Goal: Navigation & Orientation: Find specific page/section

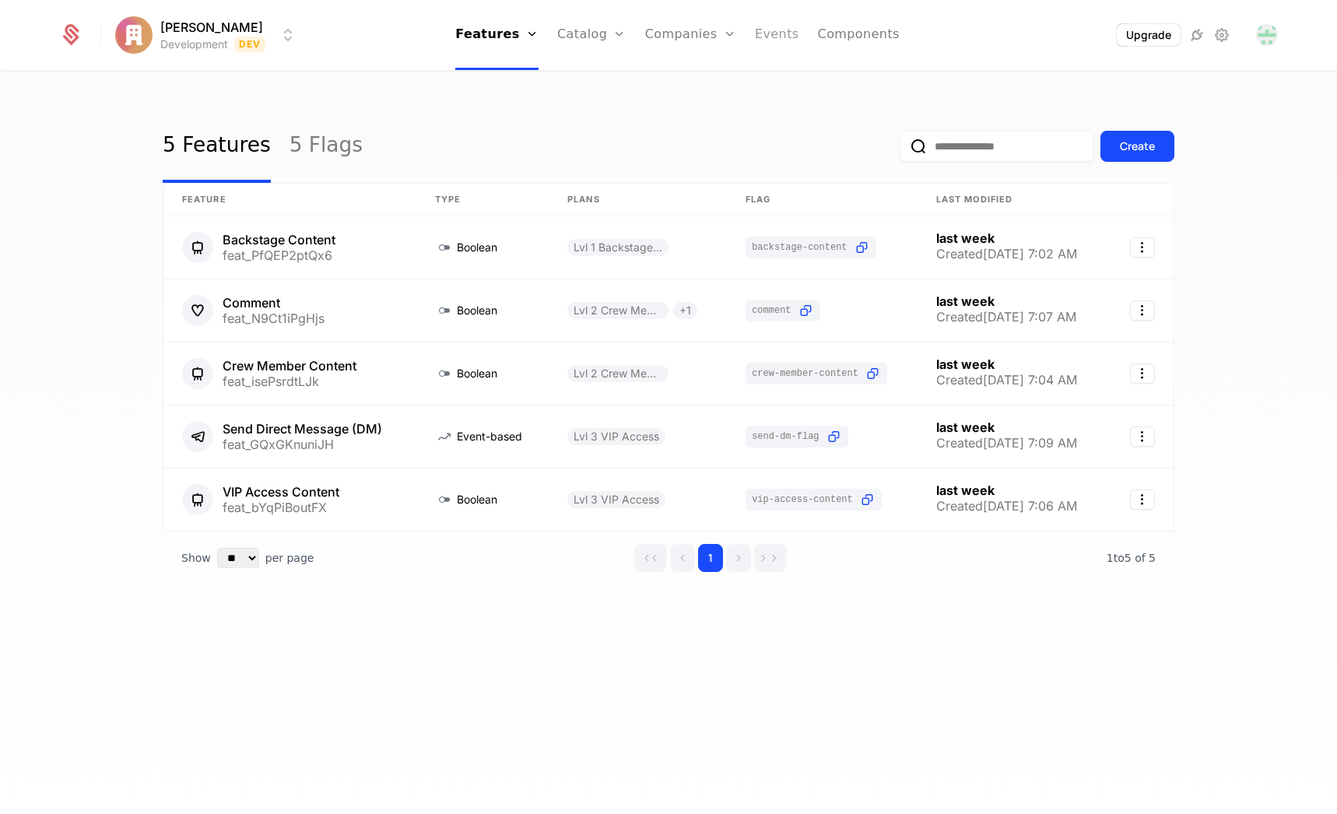
click at [760, 39] on link "Events" at bounding box center [777, 35] width 44 height 70
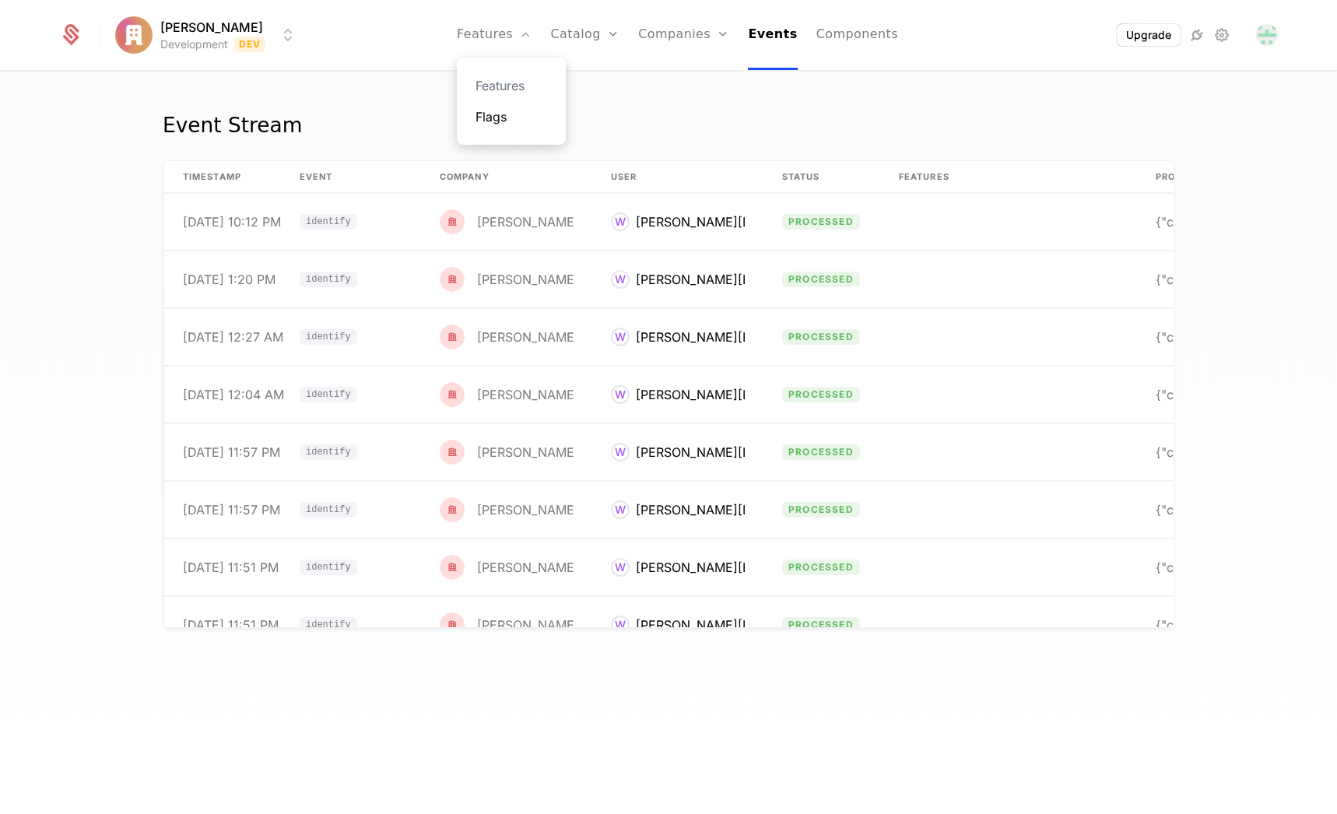
click at [504, 118] on link "Flags" at bounding box center [512, 116] width 72 height 19
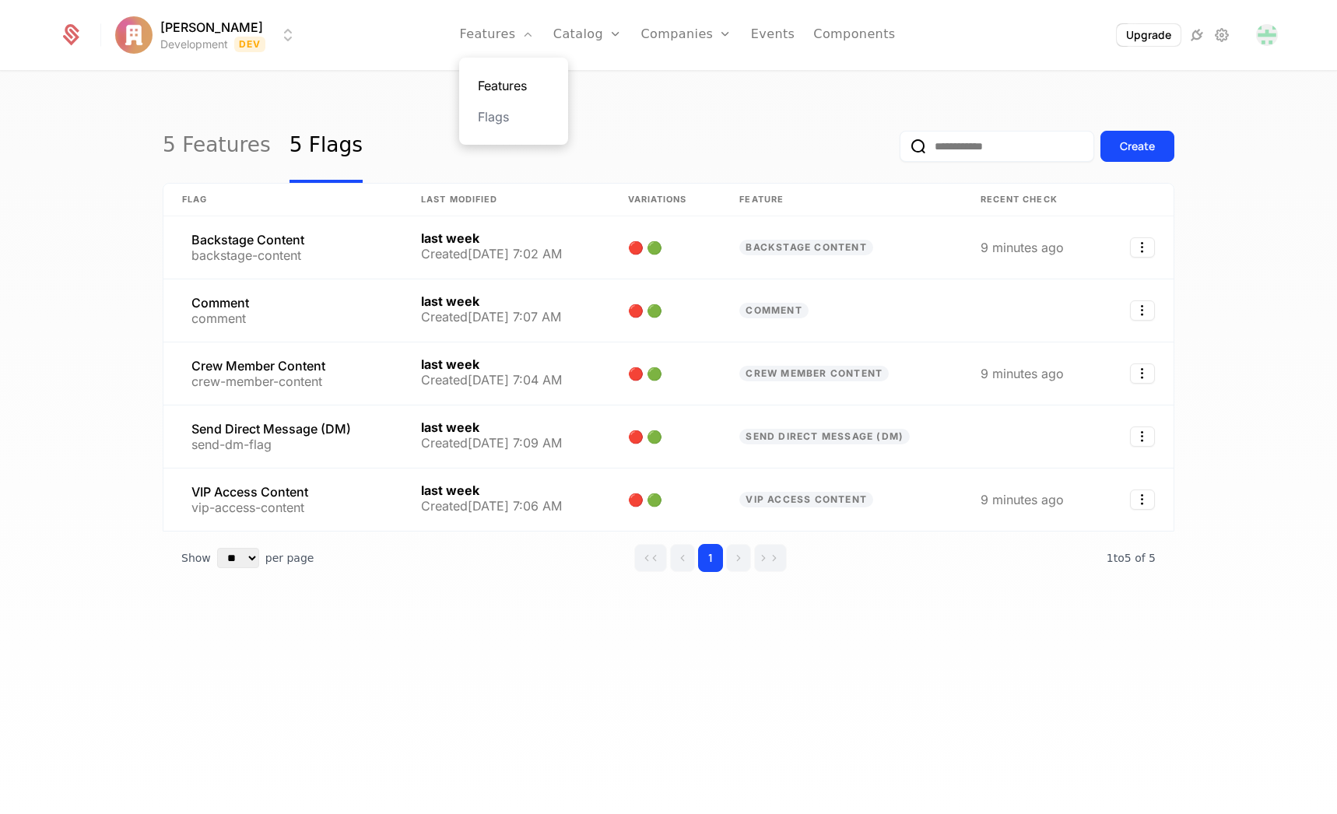
click at [496, 92] on link "Features" at bounding box center [514, 85] width 72 height 19
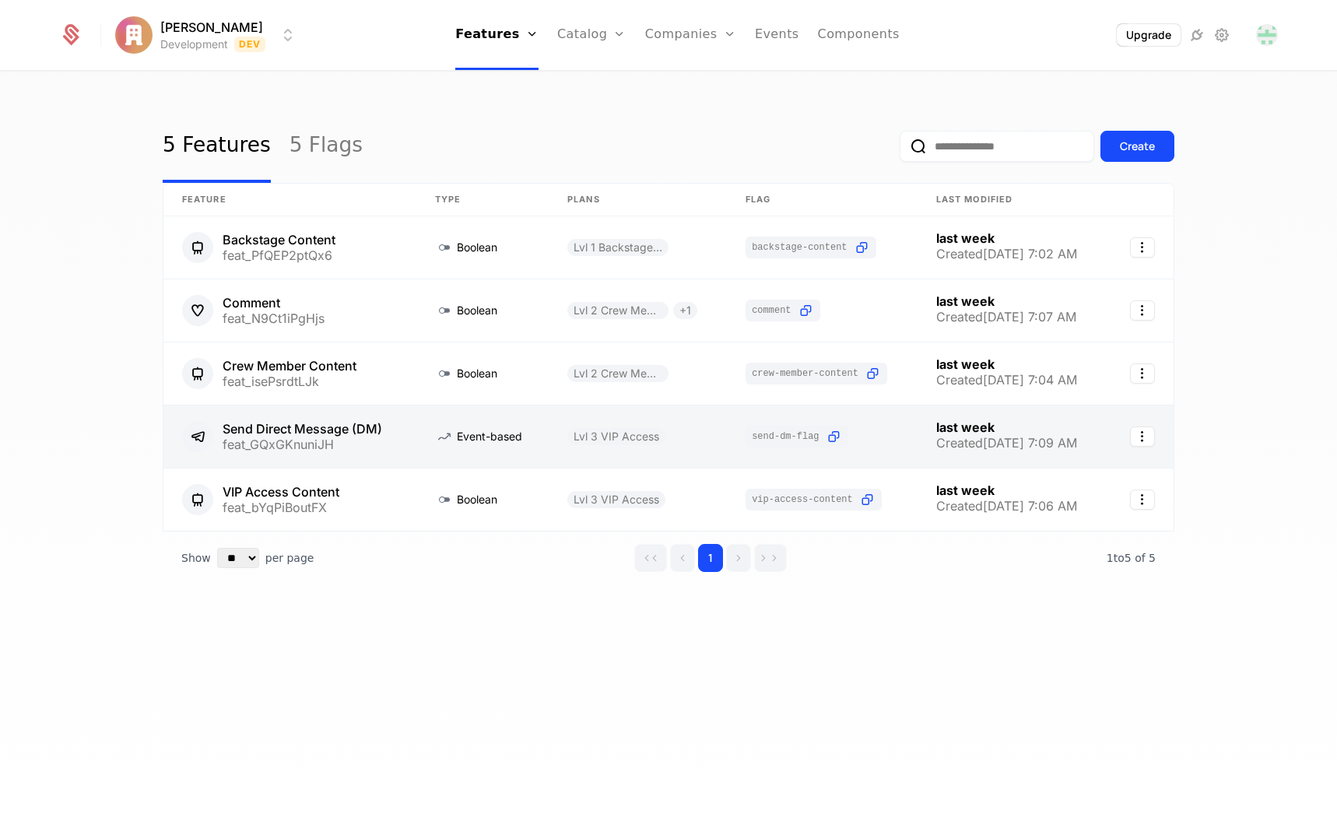
click at [293, 447] on link at bounding box center [289, 437] width 253 height 62
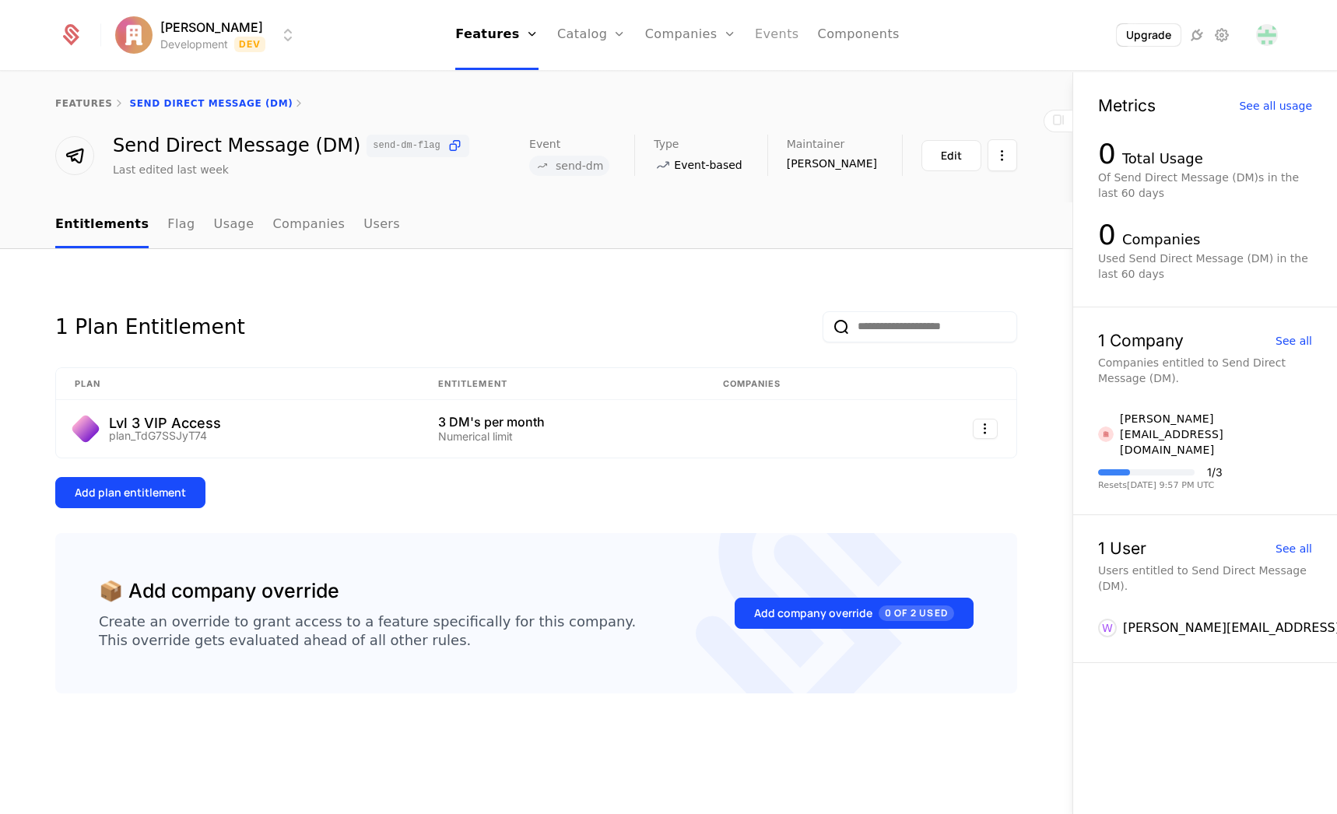
click at [760, 32] on link "Events" at bounding box center [777, 35] width 44 height 70
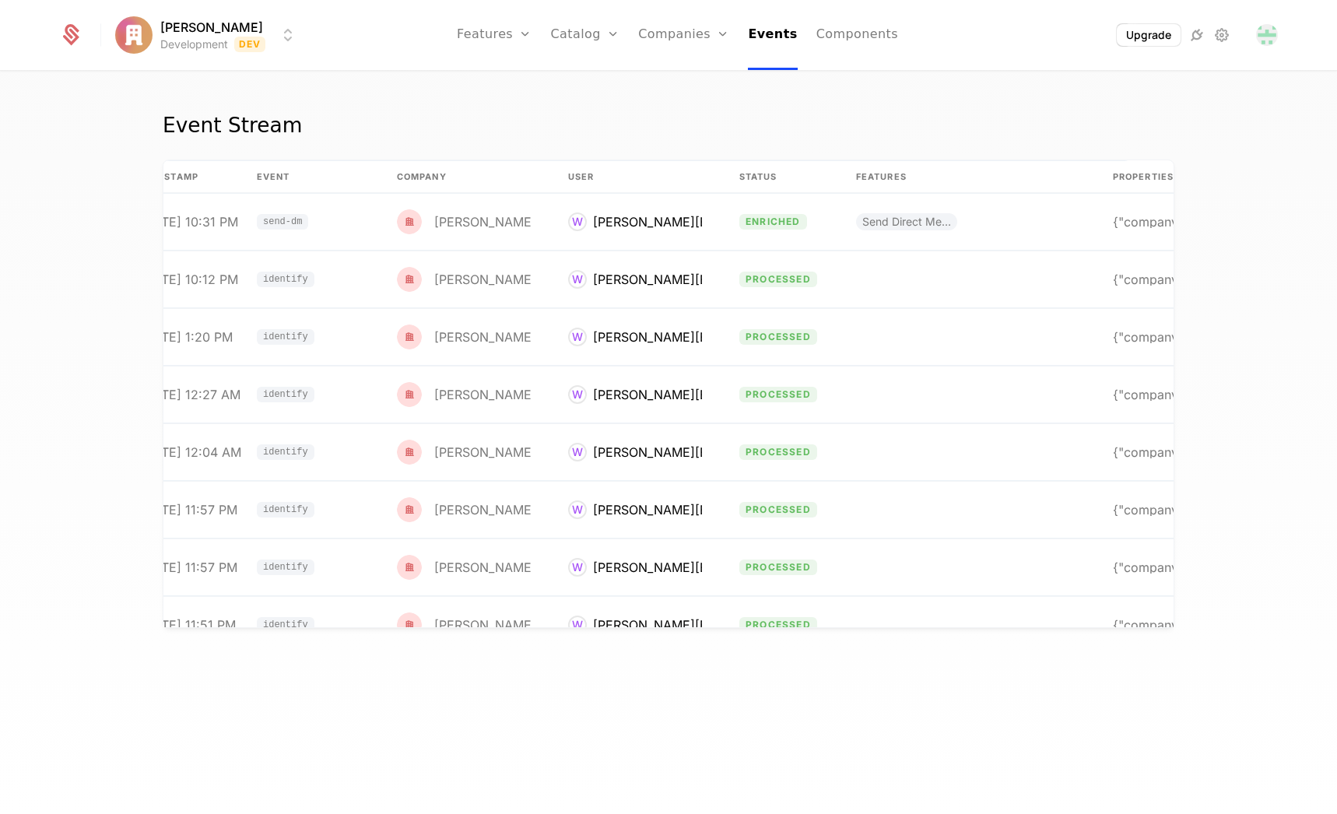
scroll to position [0, 131]
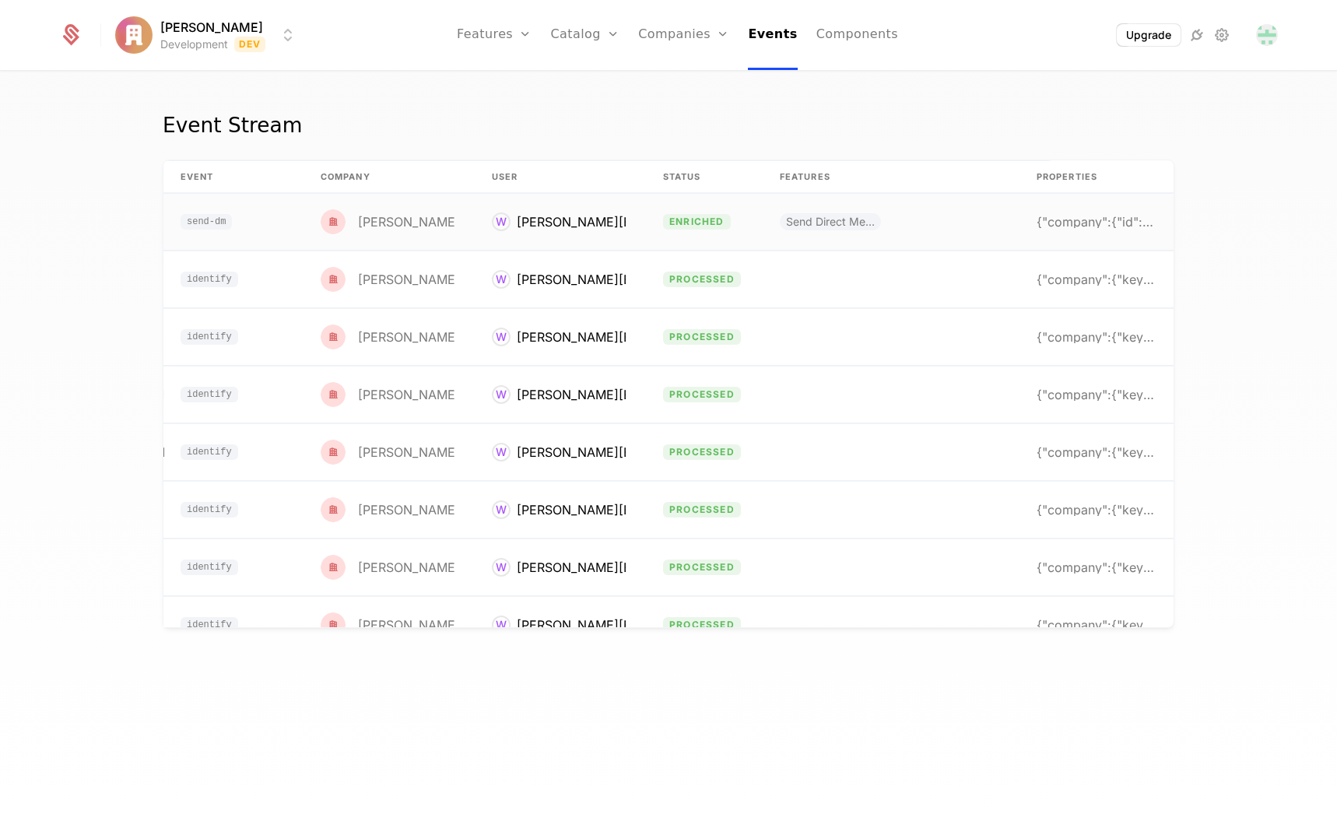
click at [1095, 226] on div "{"company":{"id":"user_30yN9M2qKmlEvRRvQ7ynJBRlT4K" at bounding box center [1096, 222] width 118 height 12
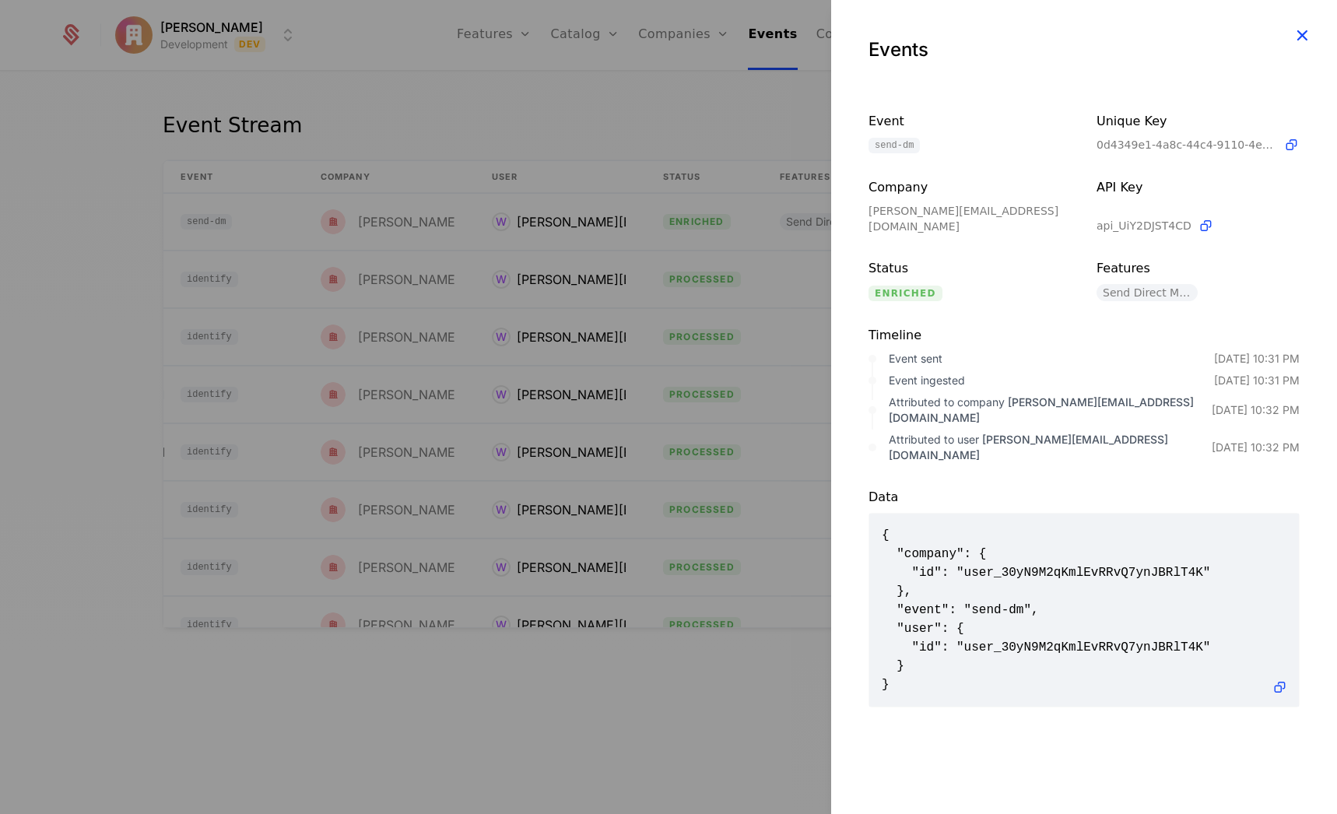
click at [1309, 27] on icon "button" at bounding box center [1302, 35] width 20 height 20
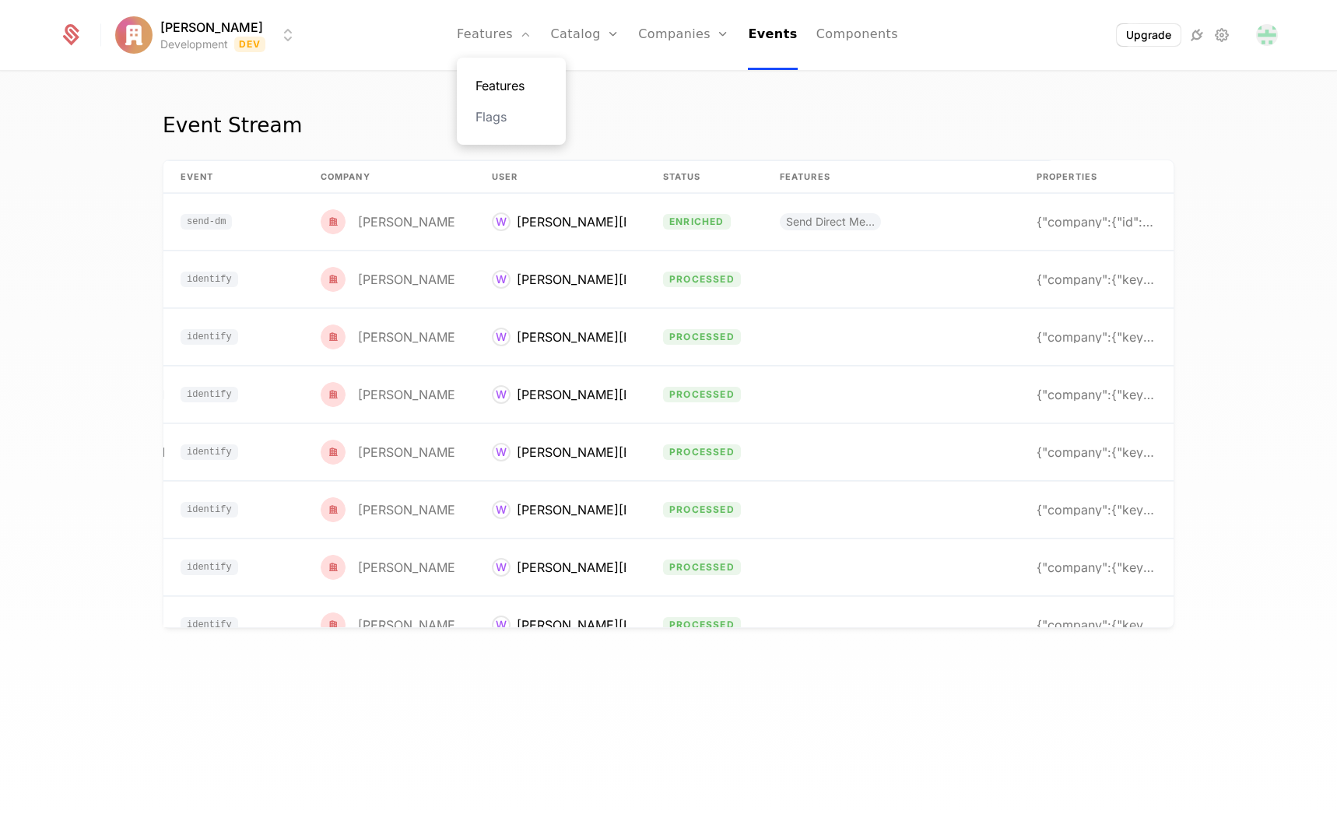
click at [511, 89] on link "Features" at bounding box center [512, 85] width 72 height 19
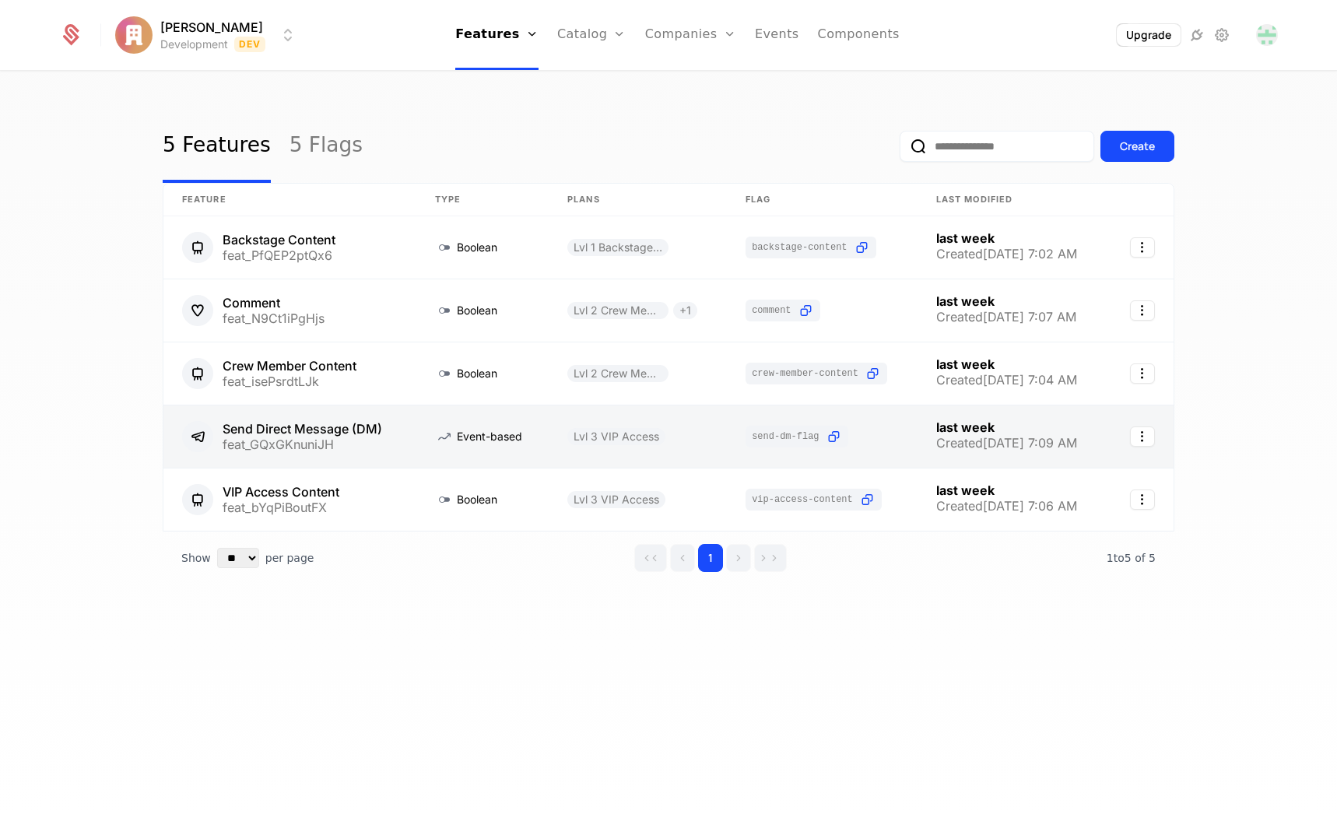
click at [324, 442] on link at bounding box center [289, 437] width 253 height 62
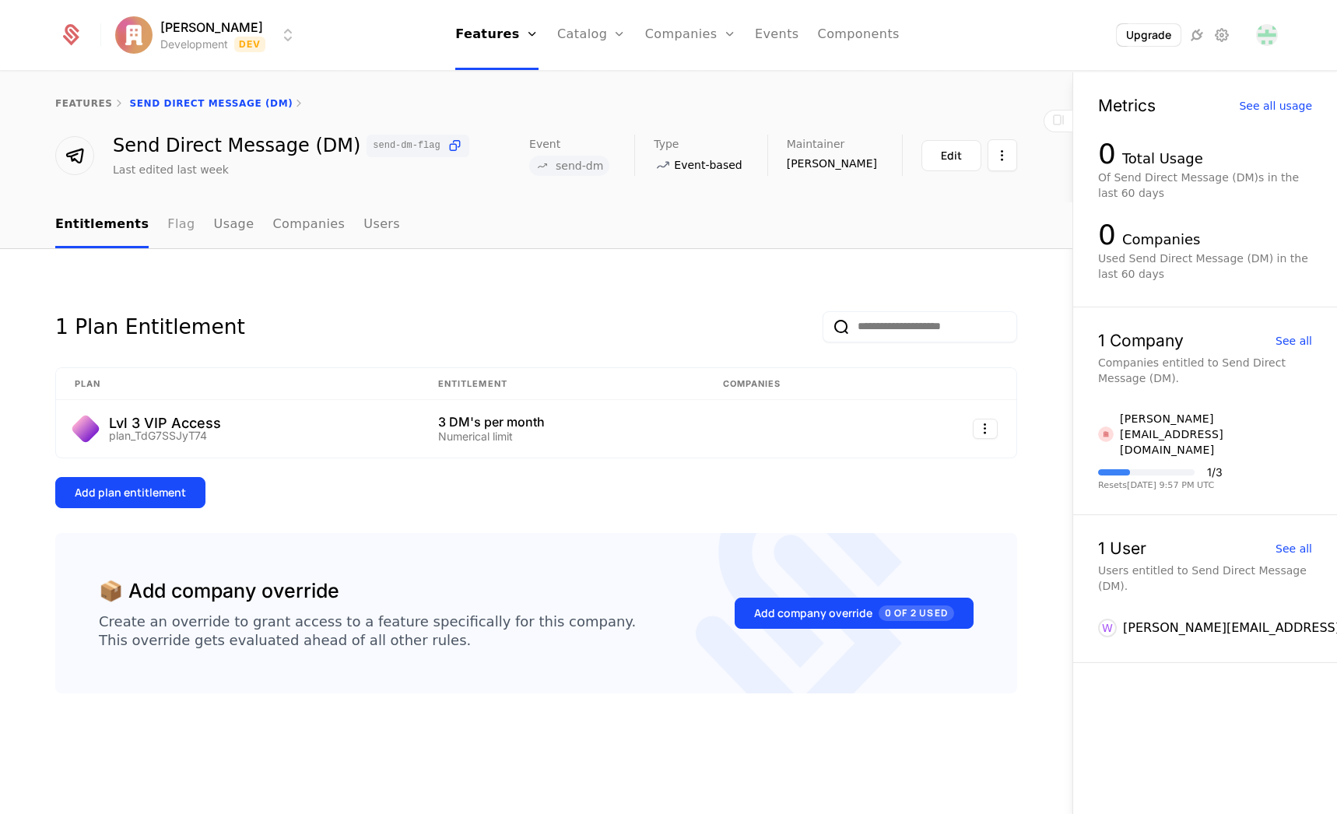
click at [167, 223] on link "Flag" at bounding box center [180, 225] width 27 height 46
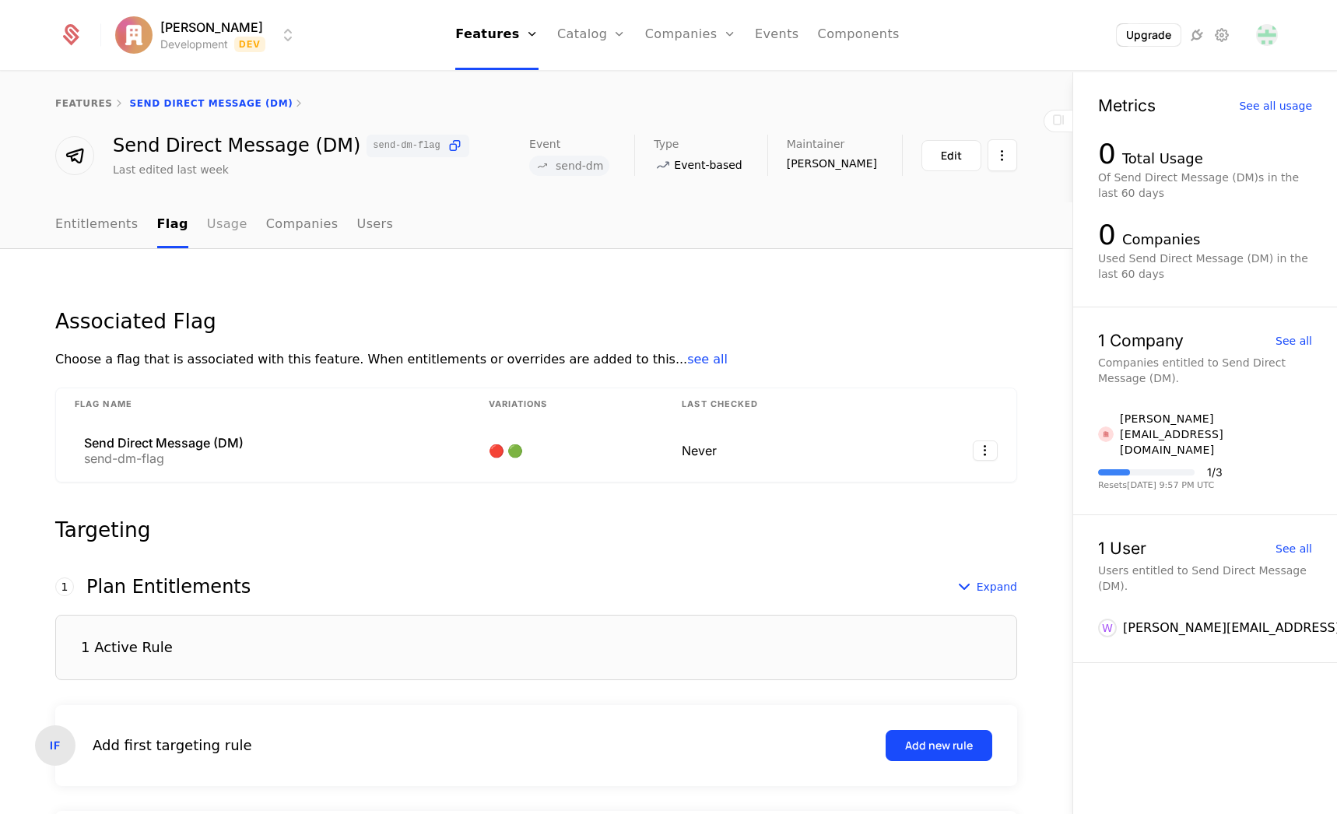
click at [210, 226] on link "Usage" at bounding box center [227, 225] width 40 height 46
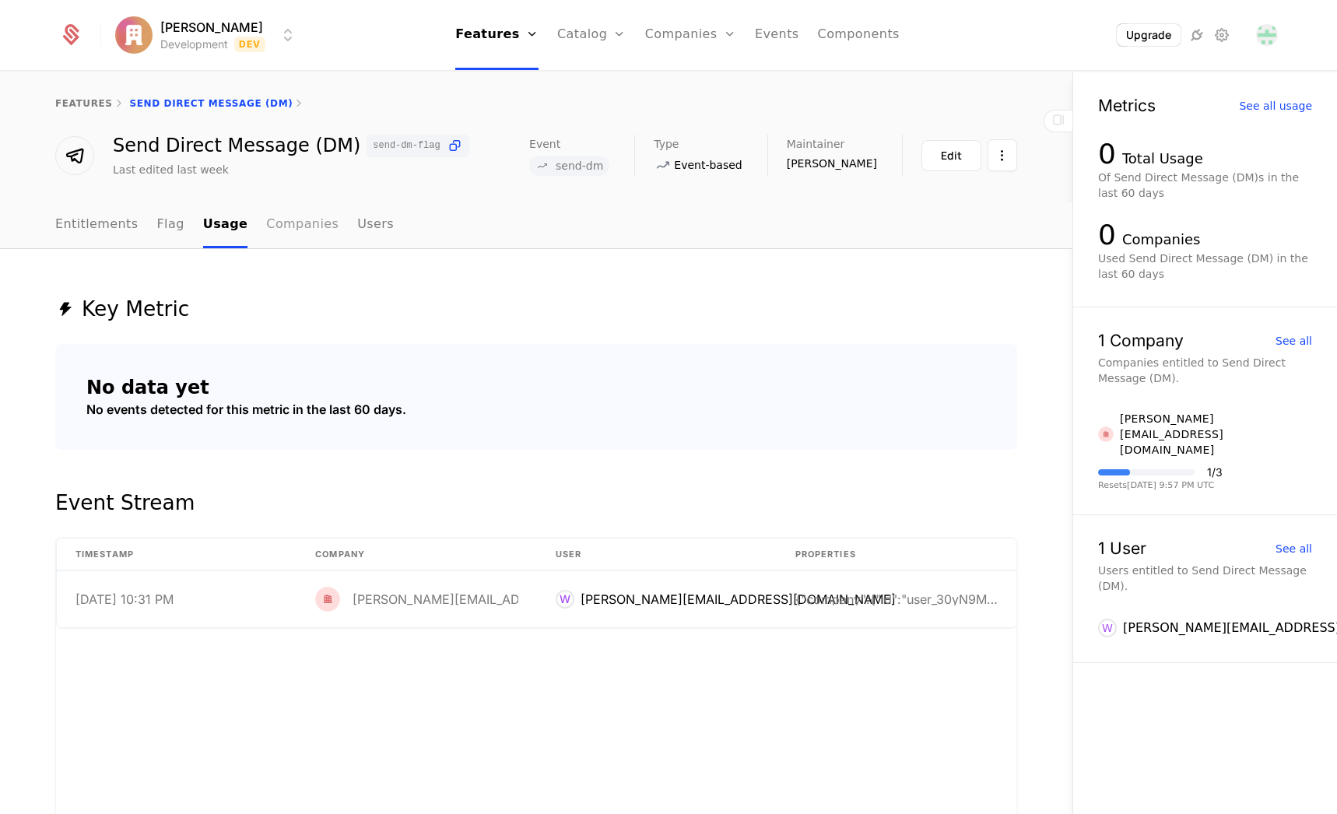
click at [266, 220] on link "Companies" at bounding box center [302, 225] width 72 height 46
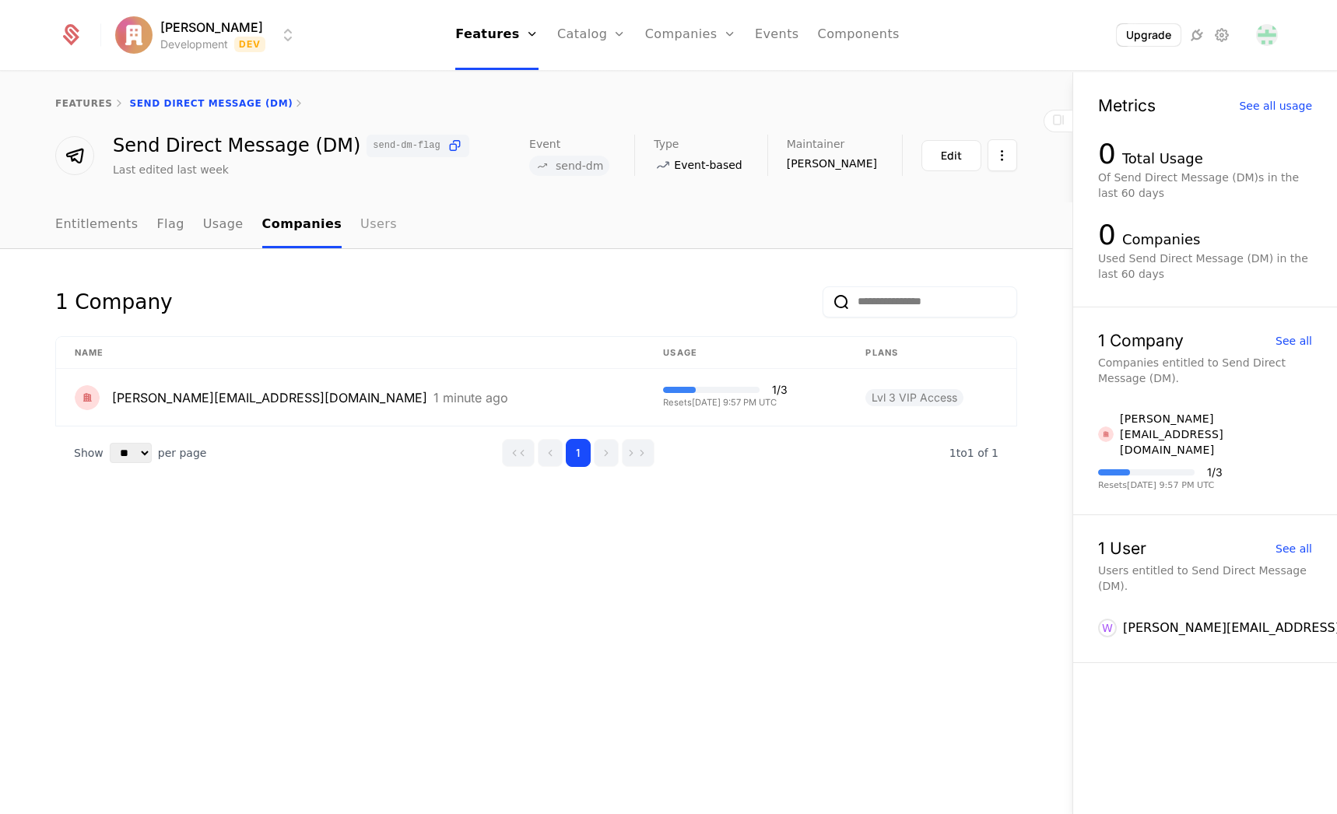
click at [364, 225] on link "Users" at bounding box center [378, 225] width 37 height 46
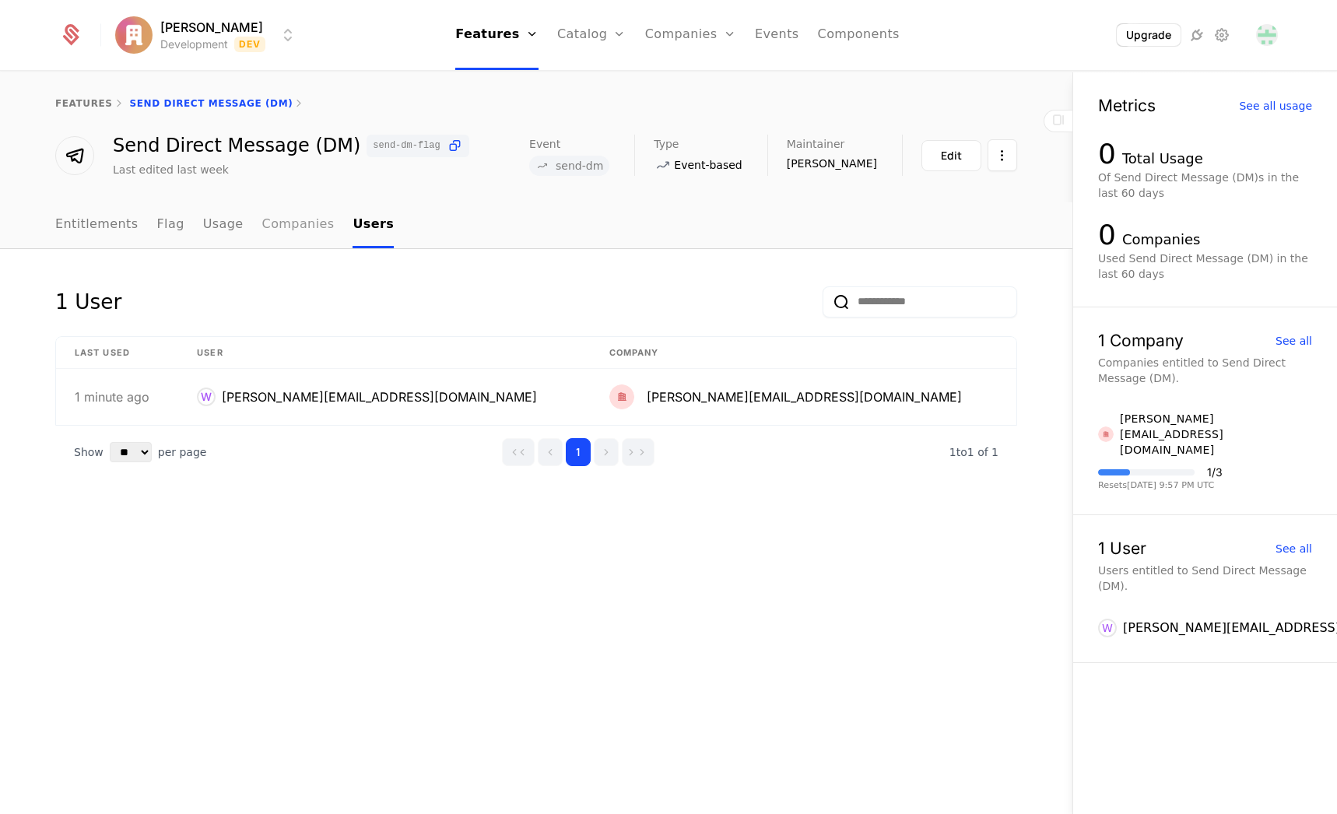
click at [284, 235] on link "Companies" at bounding box center [298, 225] width 72 height 46
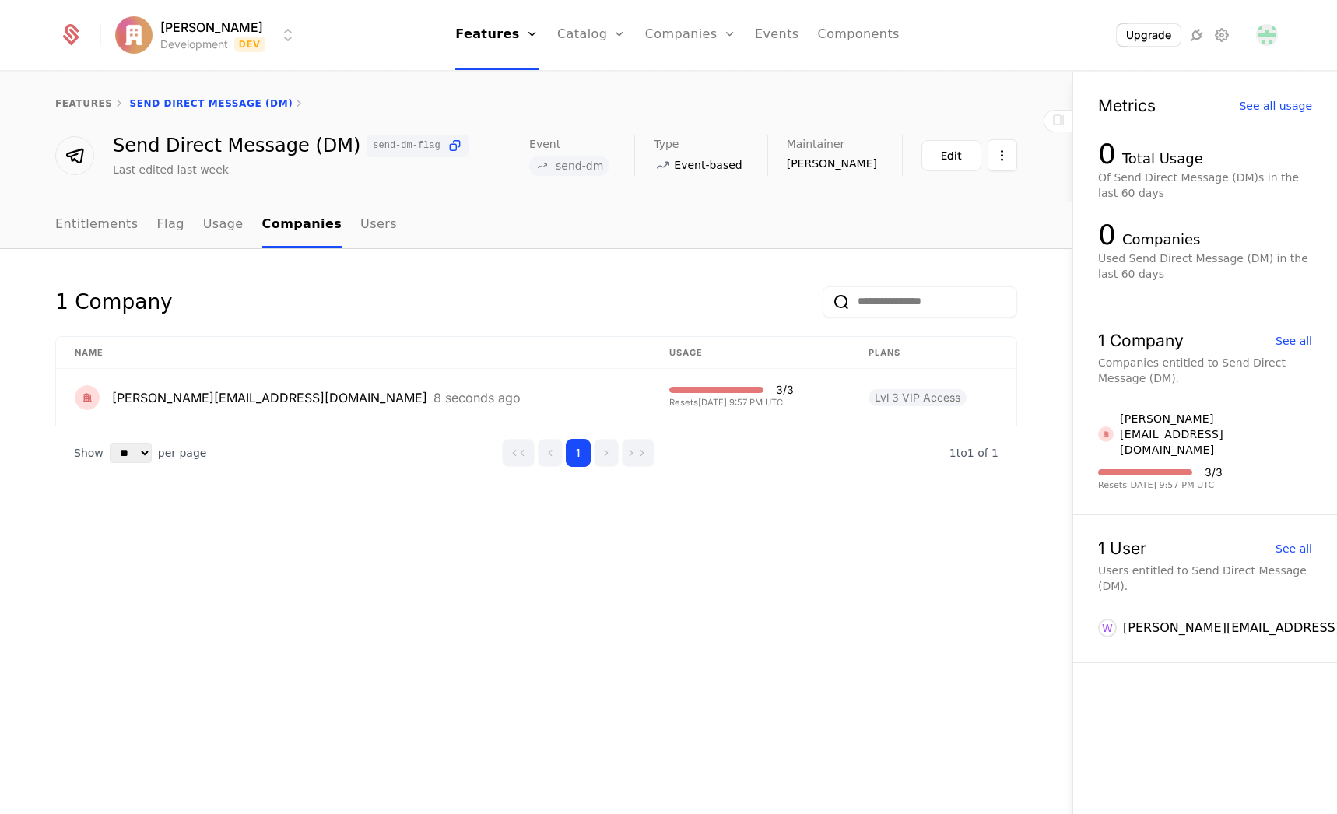
click at [270, 294] on div "1 Company" at bounding box center [536, 311] width 962 height 50
click at [502, 86] on link "Features" at bounding box center [510, 85] width 72 height 19
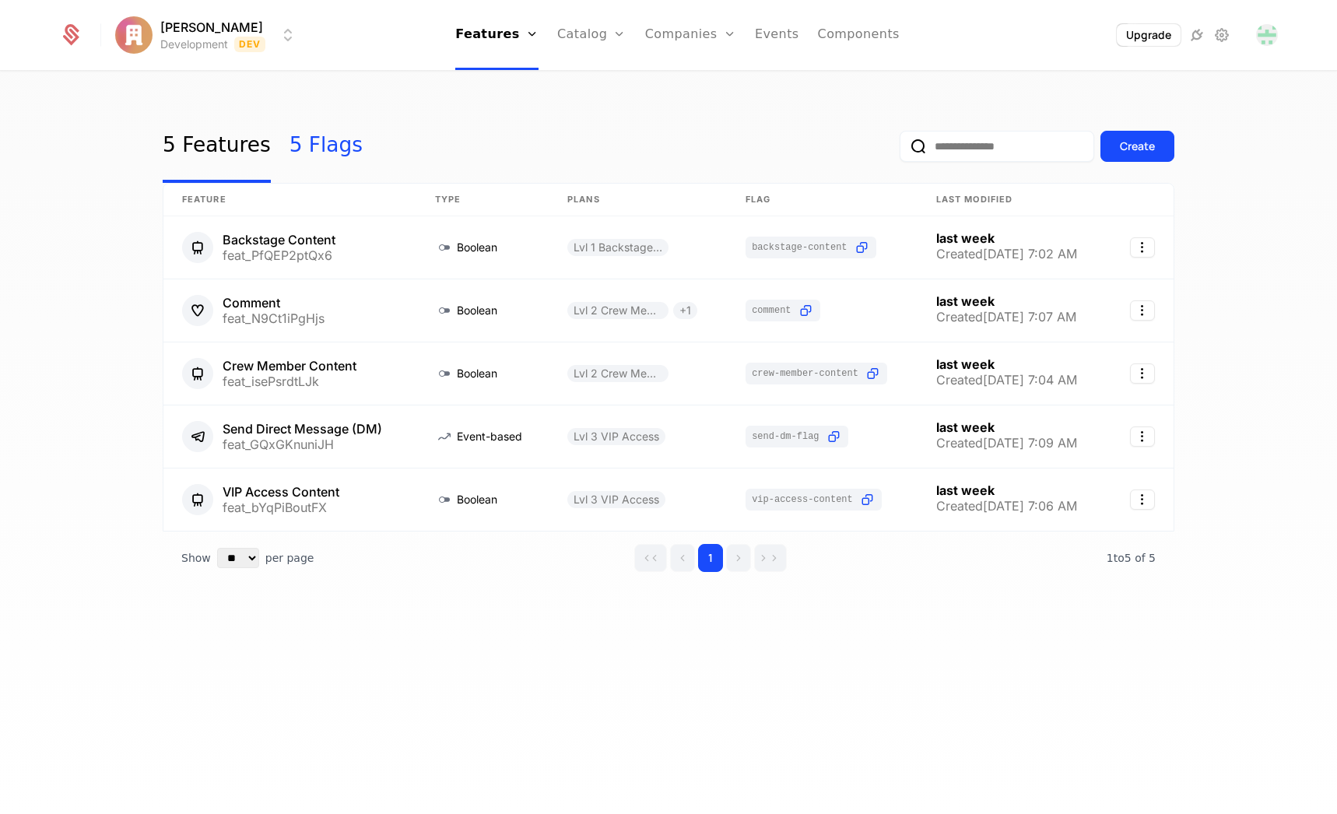
click at [313, 153] on link "5 Flags" at bounding box center [326, 146] width 73 height 73
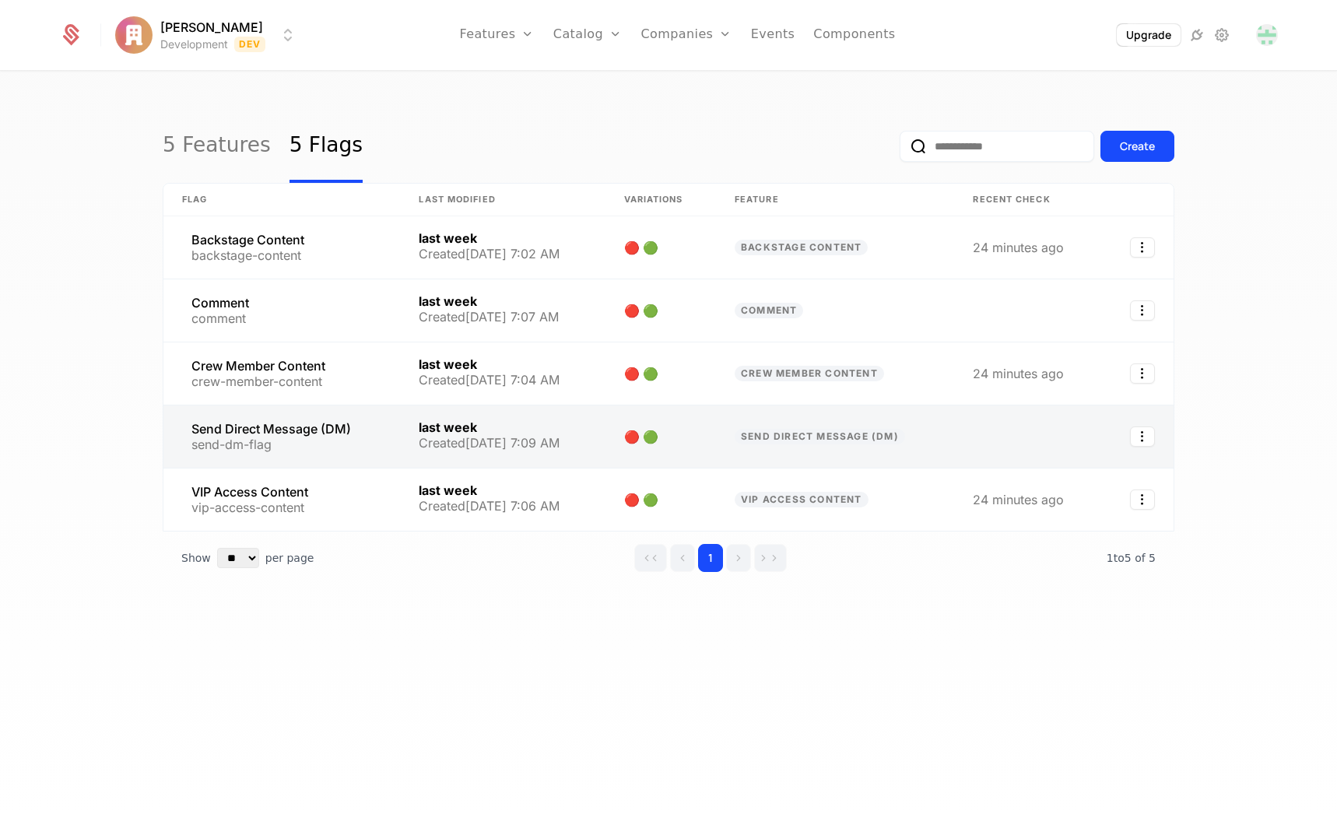
click at [306, 431] on link at bounding box center [281, 437] width 237 height 62
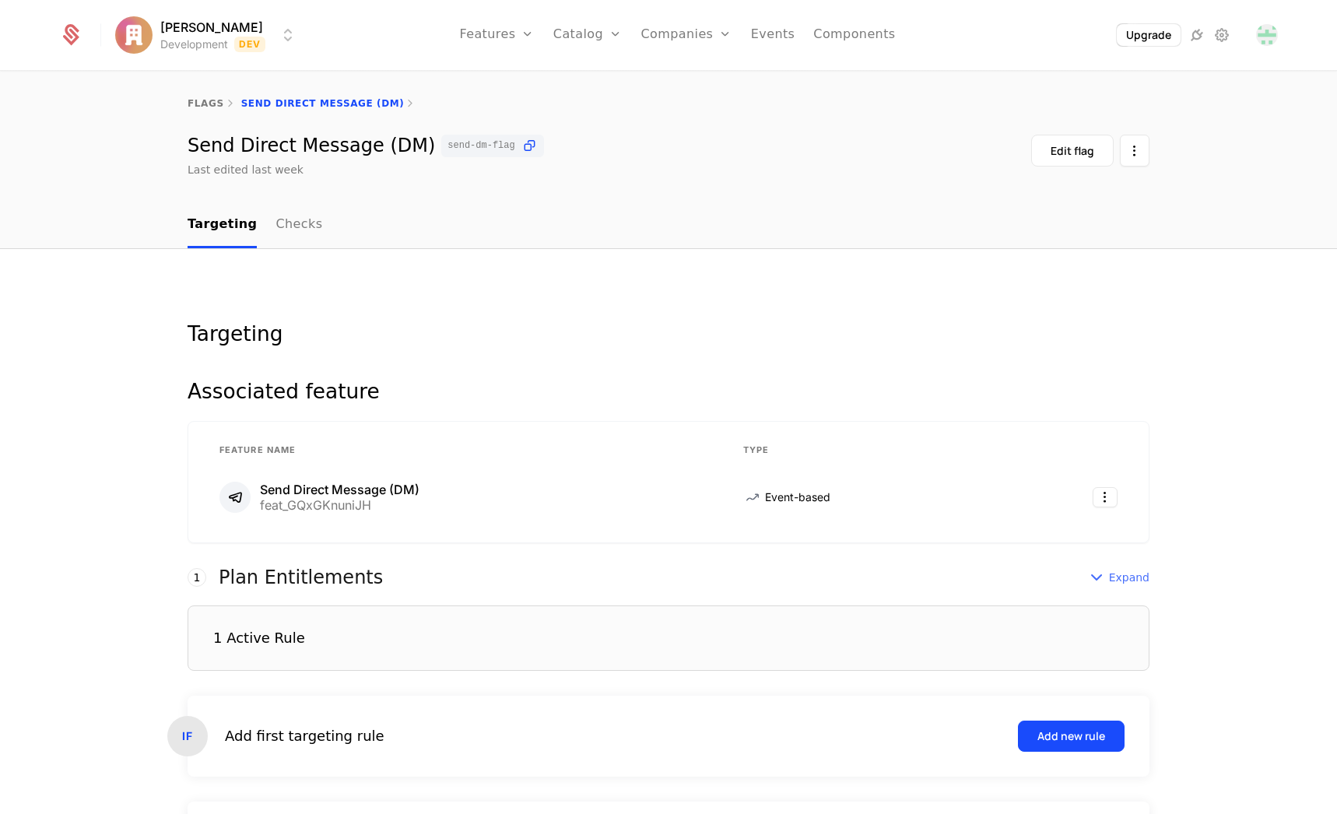
click at [1119, 578] on span "Expand" at bounding box center [1129, 578] width 40 height 16
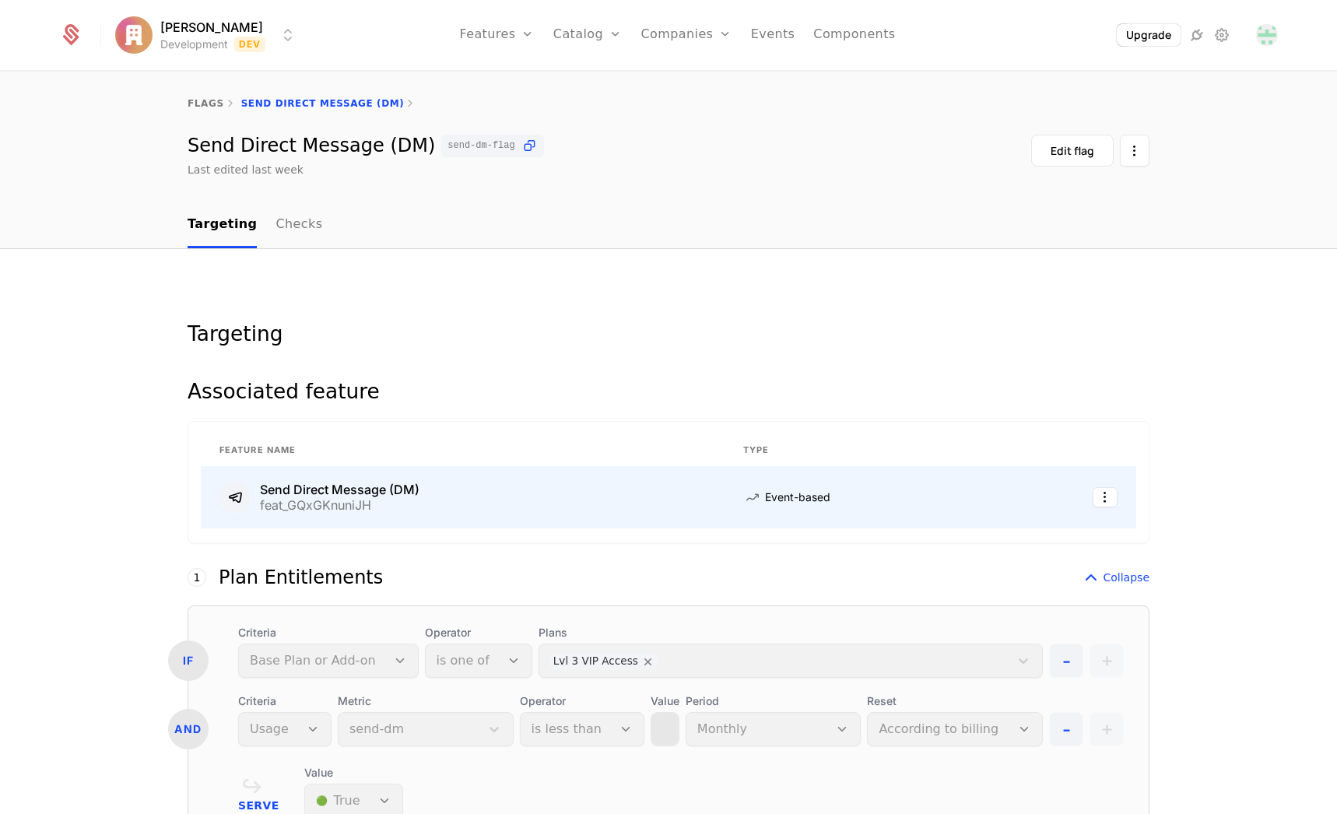
click at [315, 486] on div "Send Direct Message (DM)" at bounding box center [340, 489] width 160 height 12
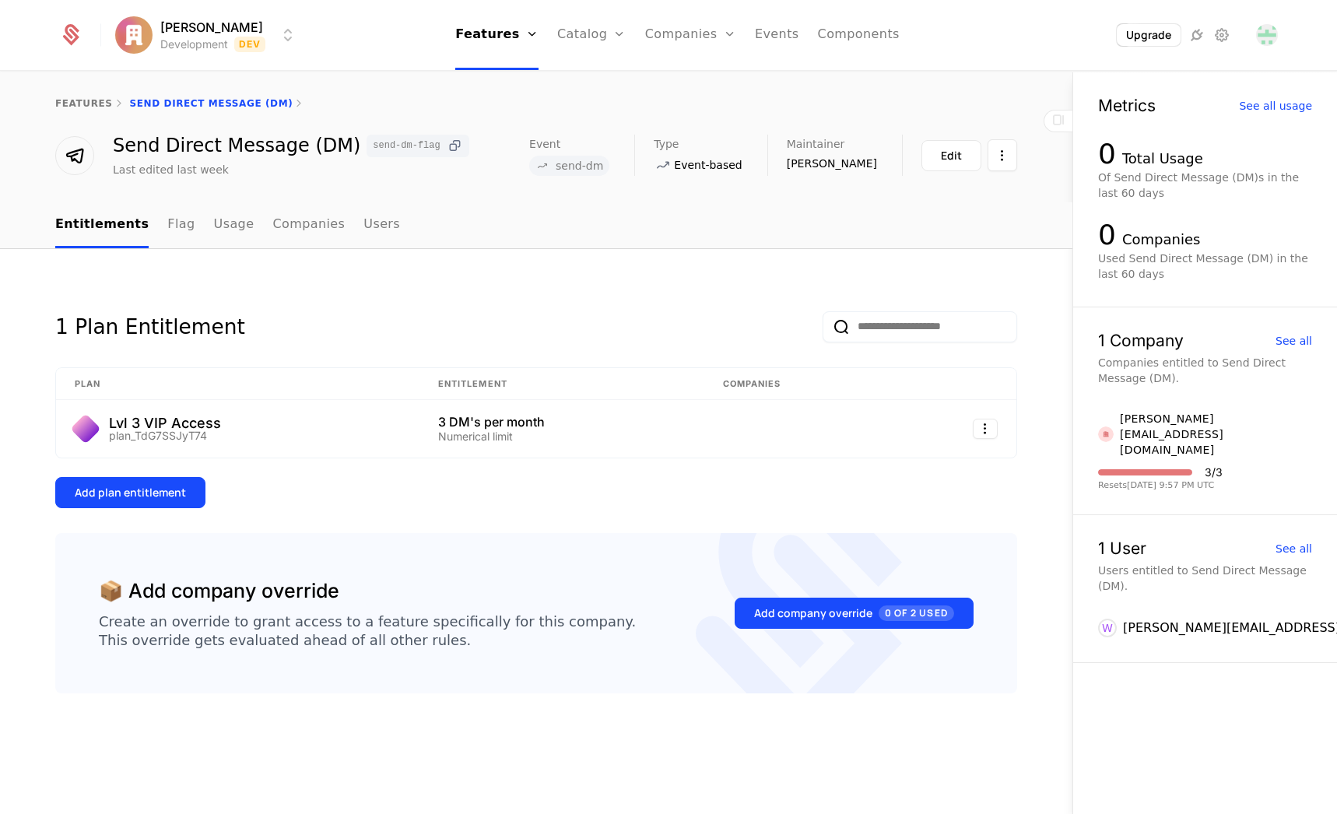
click at [447, 146] on icon at bounding box center [455, 146] width 16 height 16
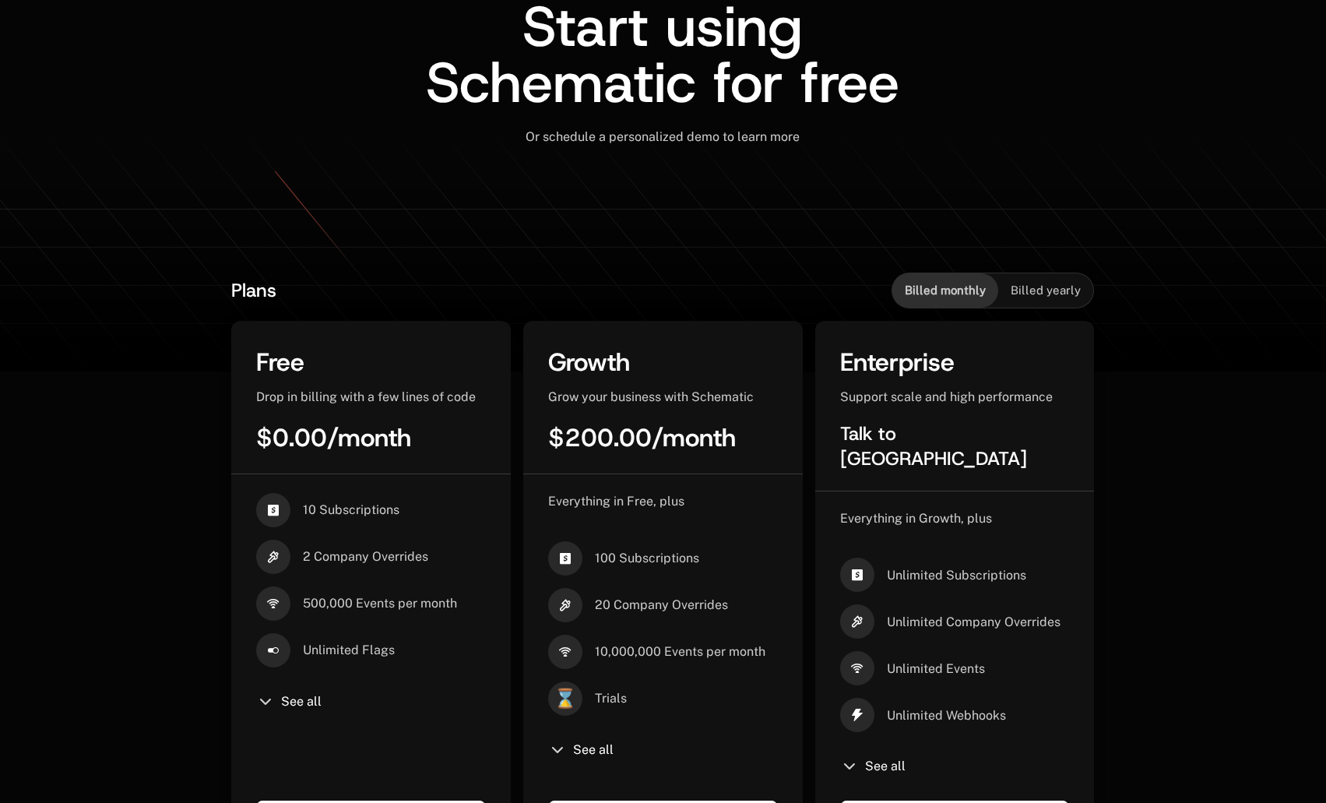
scroll to position [156, 0]
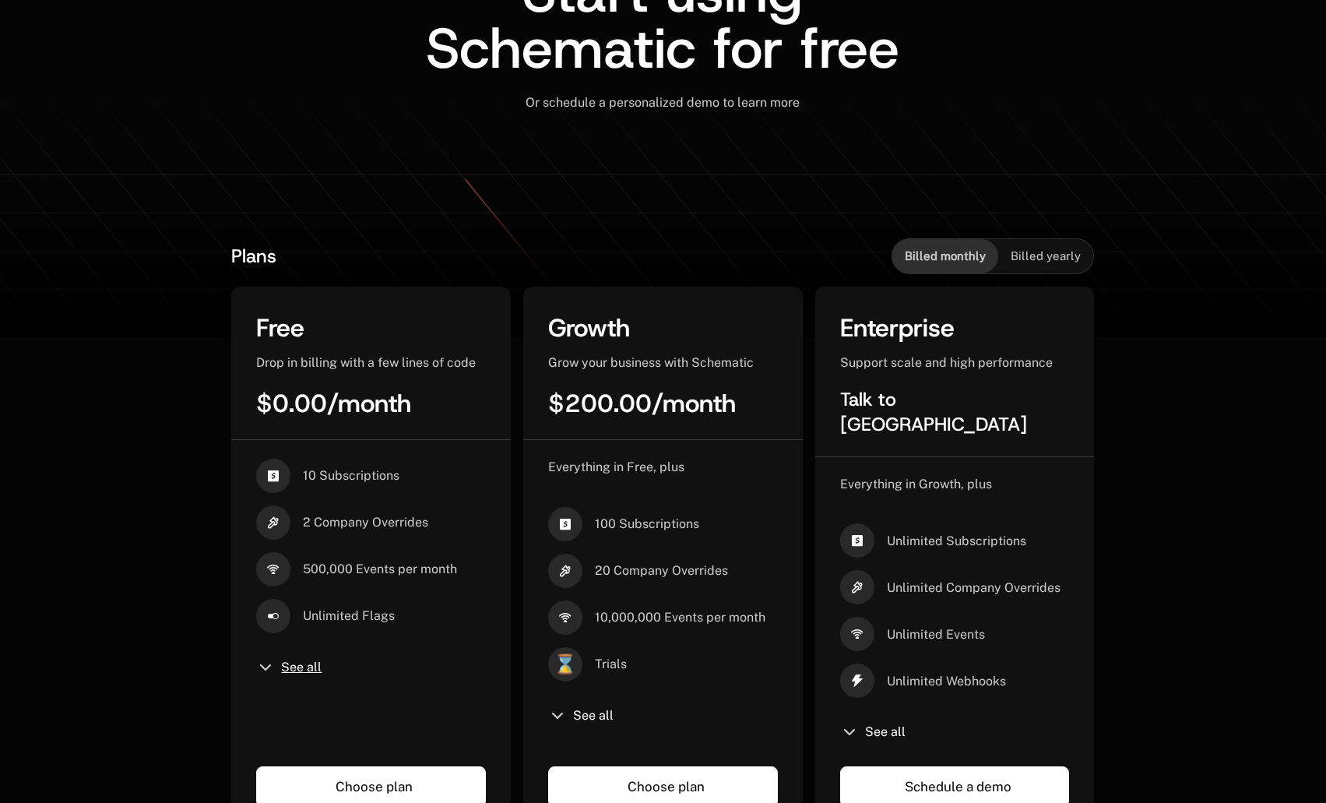
click at [290, 669] on span "See all" at bounding box center [301, 667] width 40 height 12
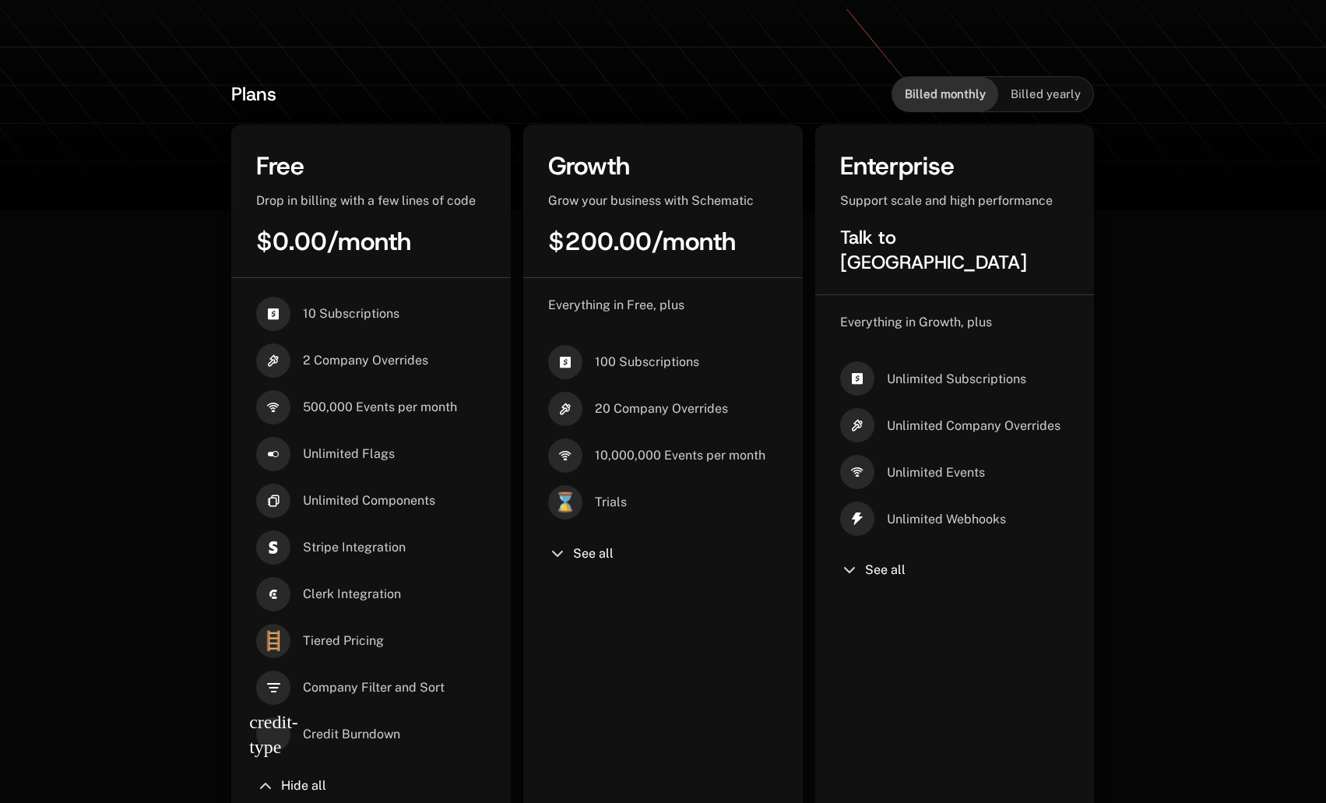
scroll to position [271, 0]
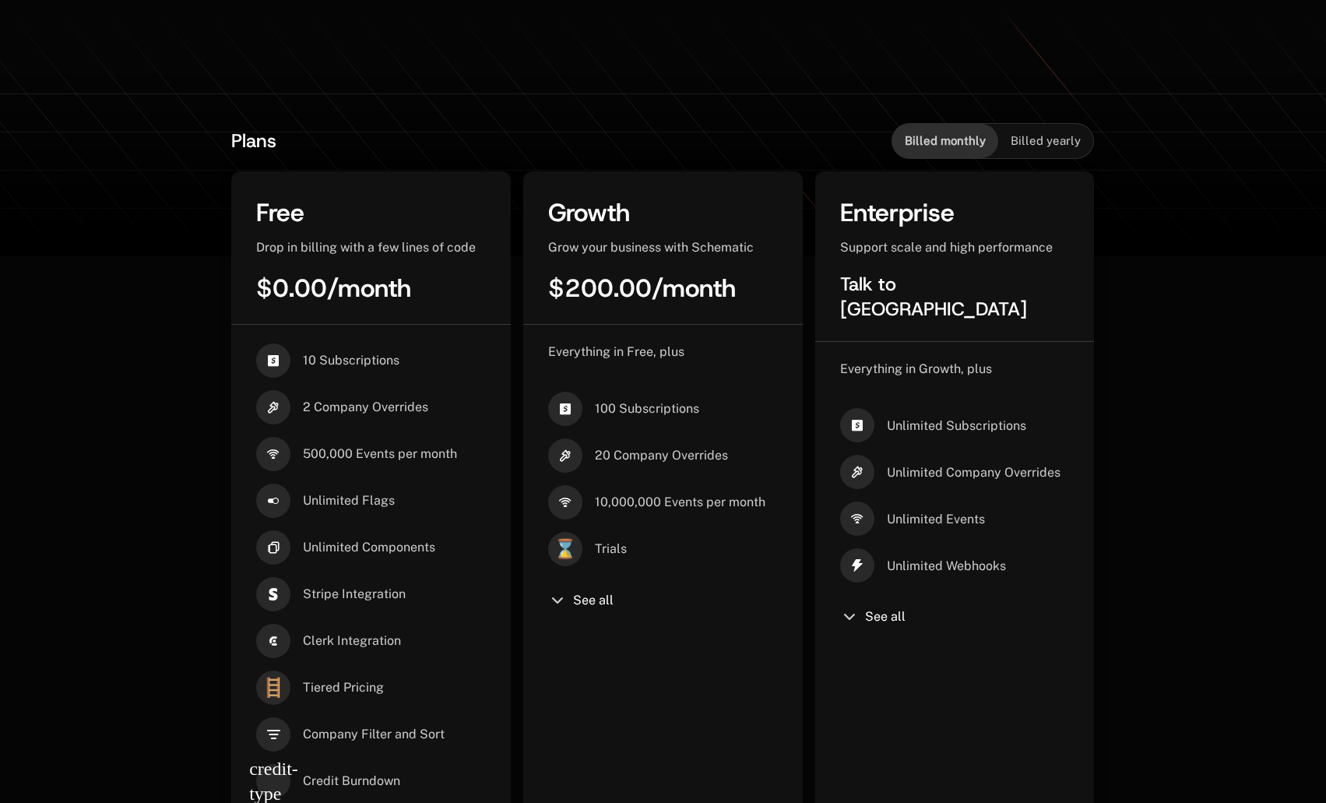
click at [590, 599] on span "See all" at bounding box center [593, 600] width 40 height 12
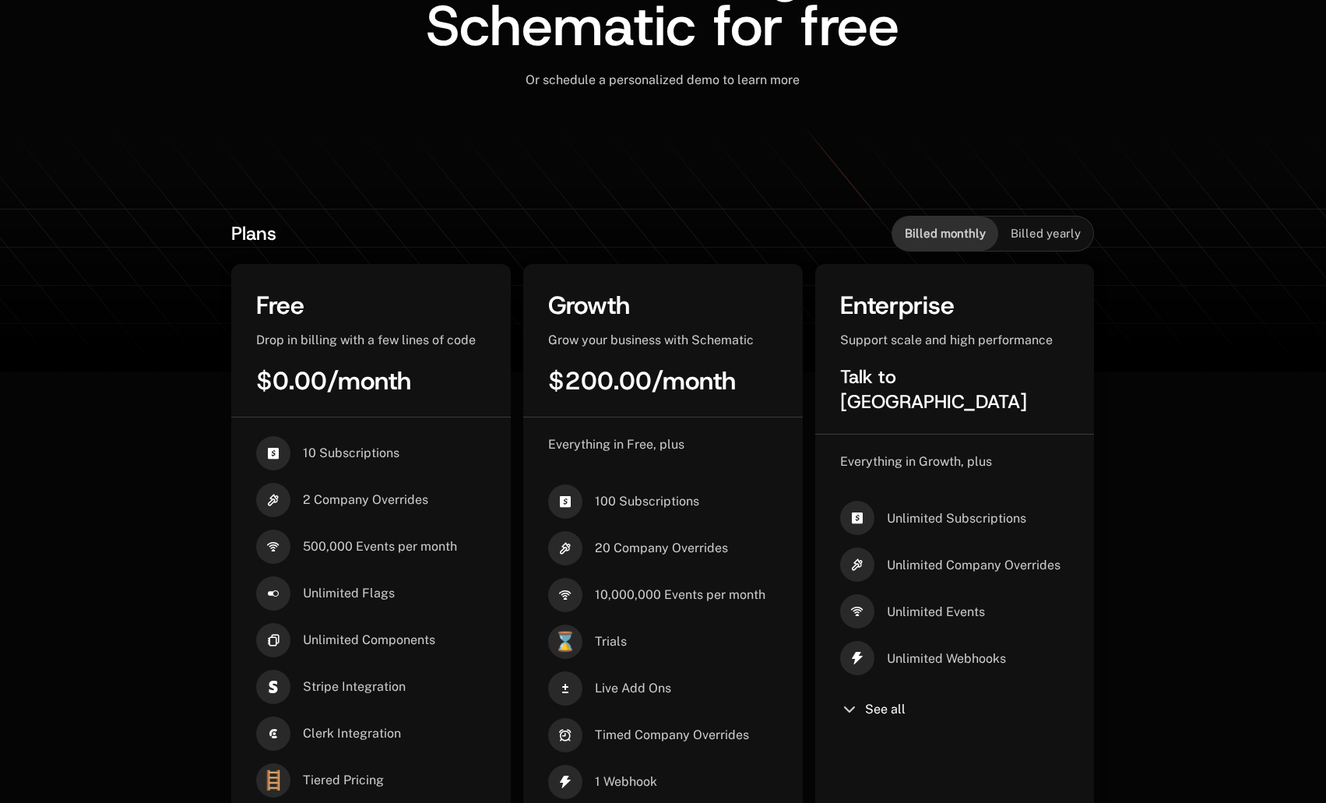
scroll to position [0, 0]
